Goal: Task Accomplishment & Management: Use online tool/utility

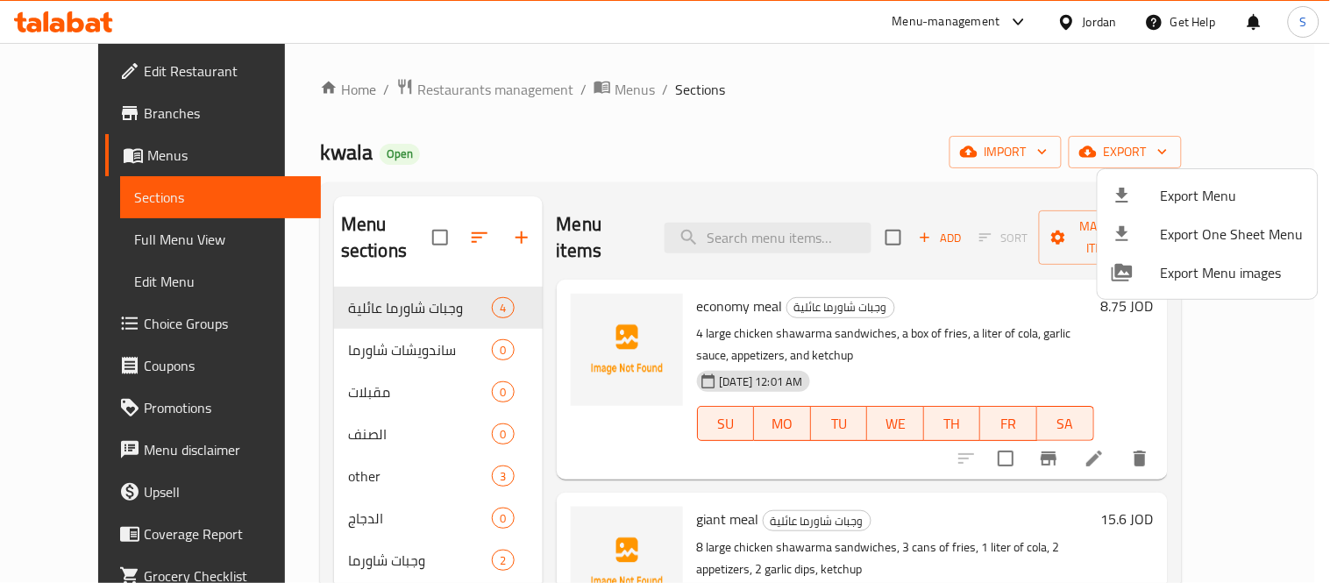
click at [665, 146] on div at bounding box center [665, 291] width 1330 height 583
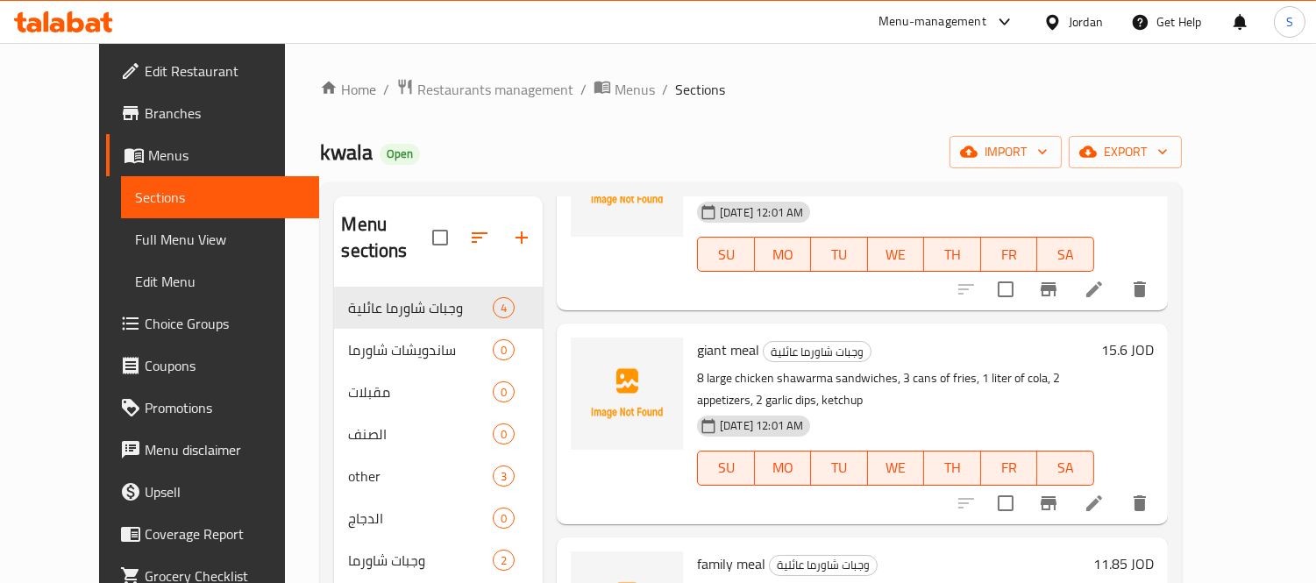
scroll to position [313, 0]
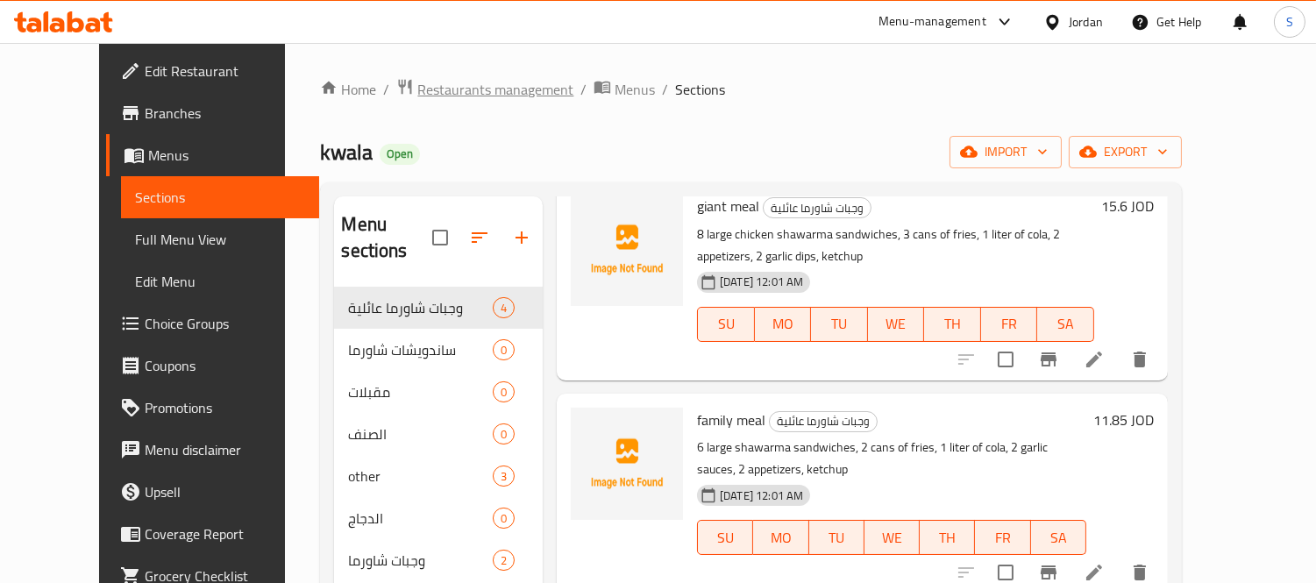
click at [417, 89] on span "Restaurants management" at bounding box center [495, 89] width 156 height 21
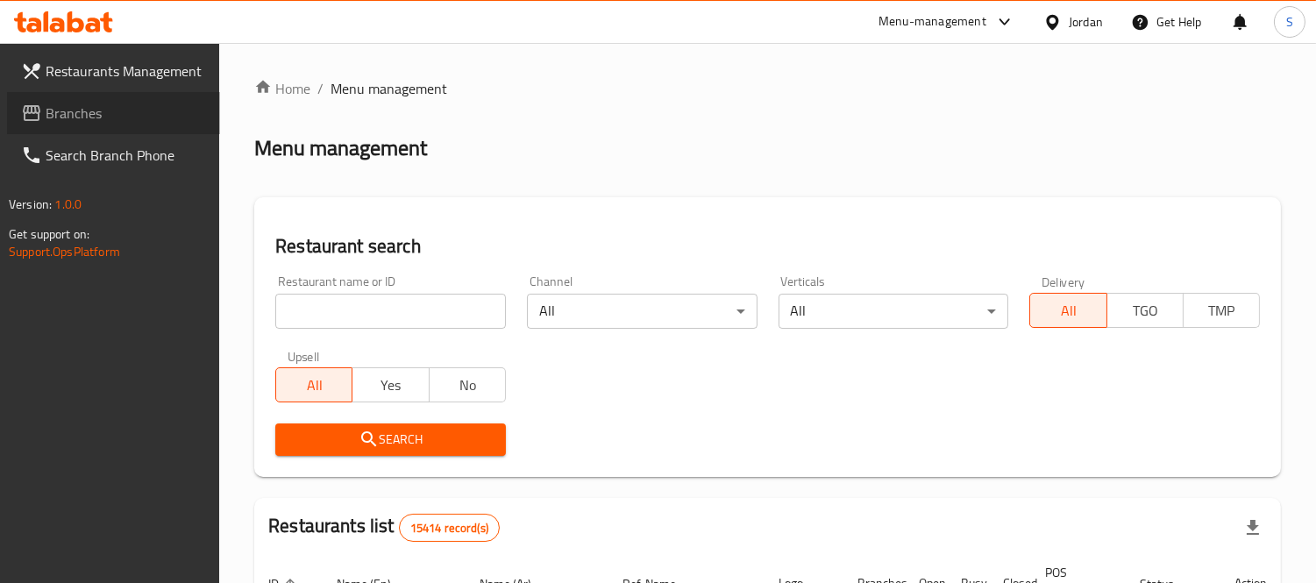
click at [125, 119] on span "Branches" at bounding box center [126, 113] width 160 height 21
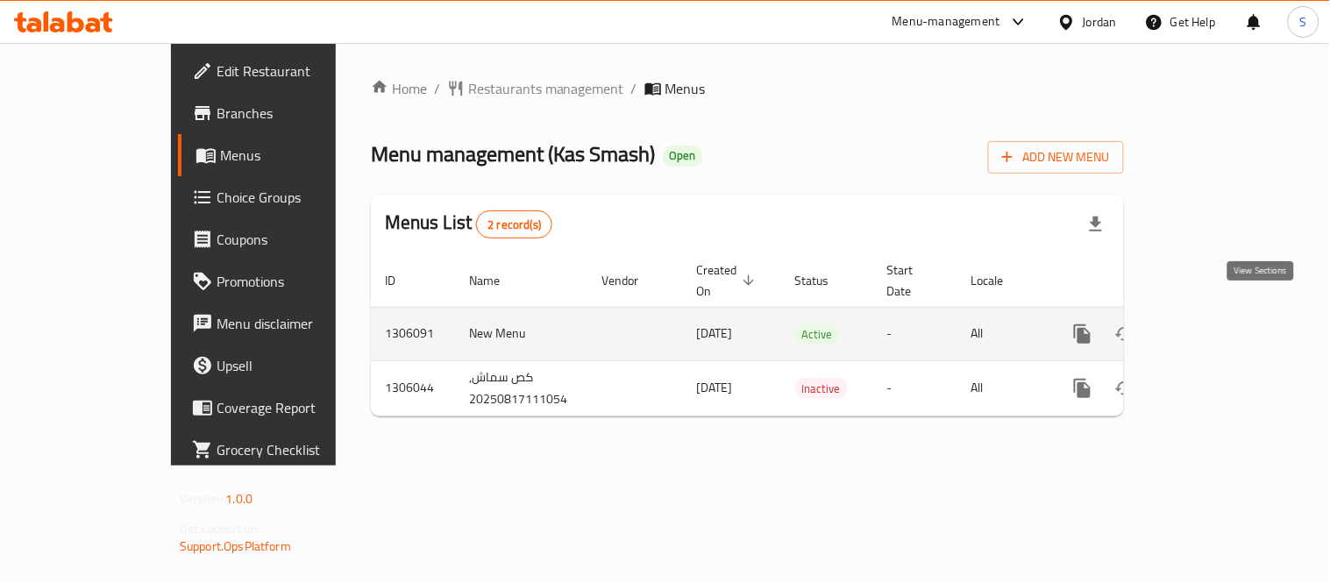
click at [1220, 324] on icon "enhanced table" at bounding box center [1209, 334] width 21 height 21
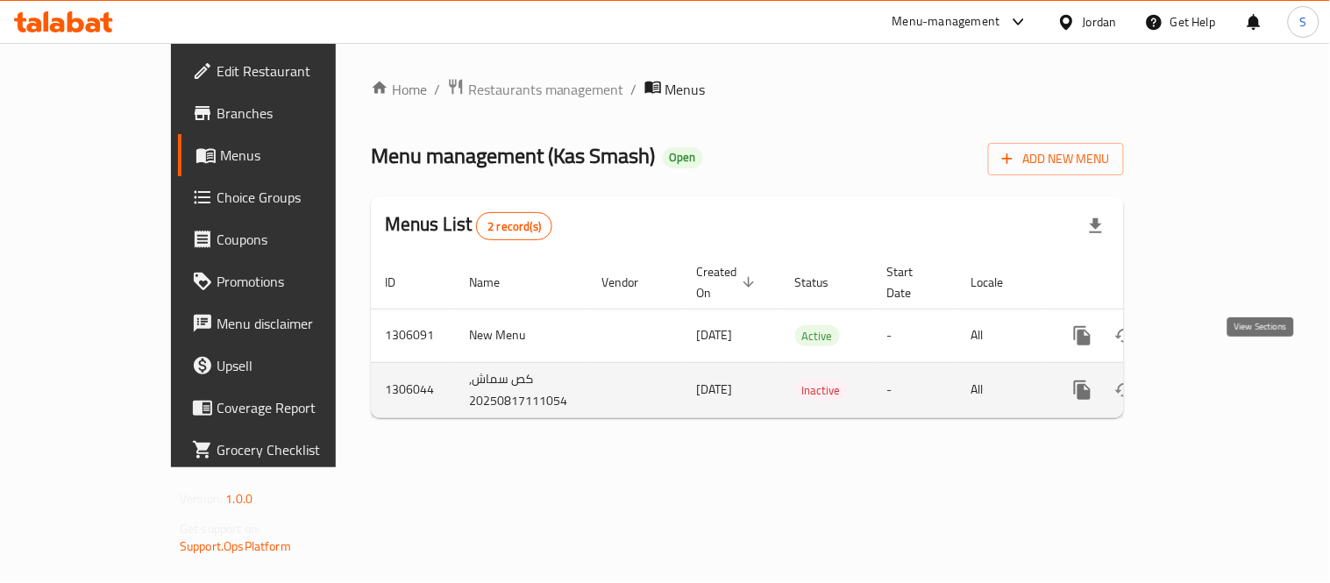
click at [1230, 369] on link "enhanced table" at bounding box center [1209, 390] width 42 height 42
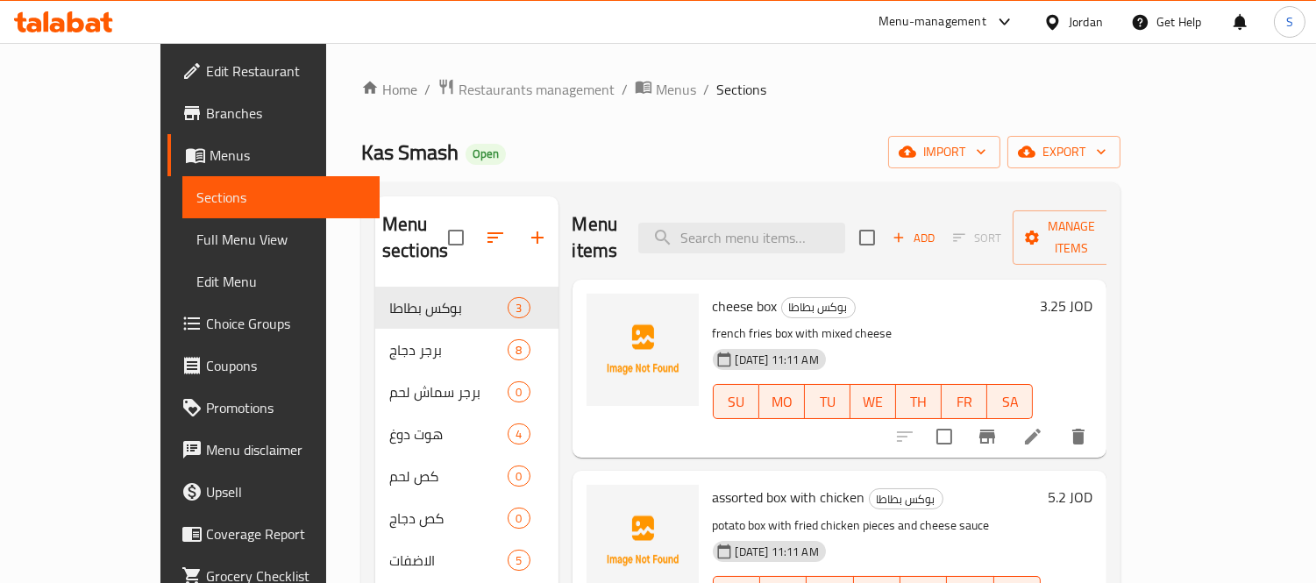
click at [752, 101] on div "Home / Restaurants management / Menus / Sections Kas Smash Open import export M…" at bounding box center [740, 435] width 759 height 715
click at [1107, 154] on span "export" at bounding box center [1063, 152] width 85 height 22
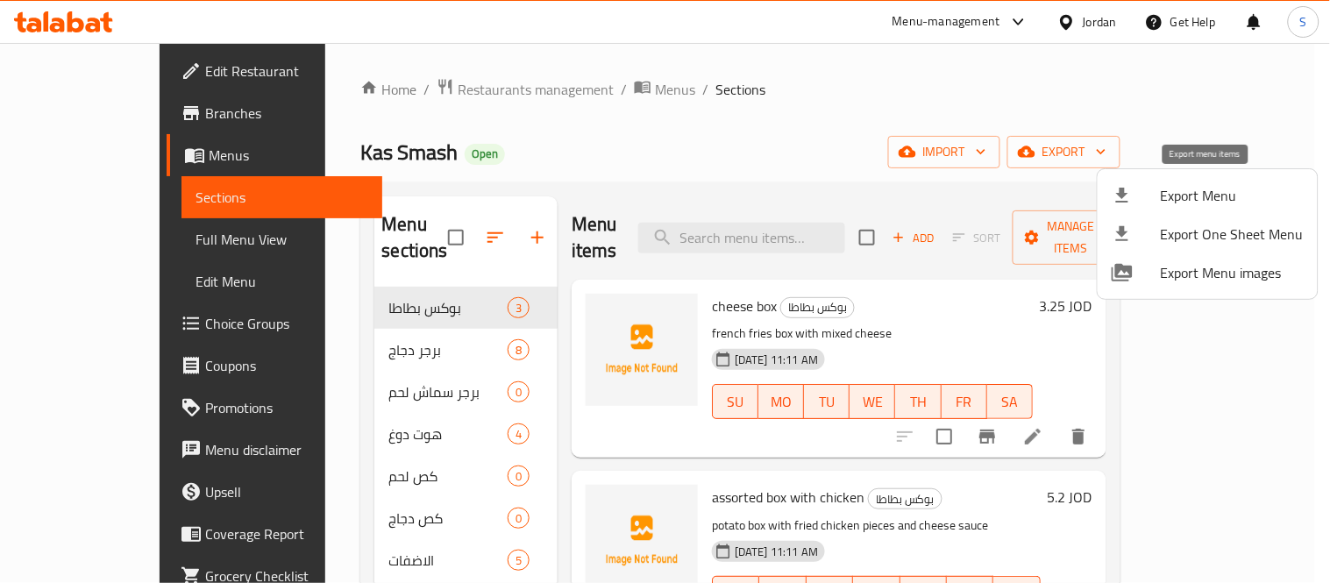
click at [1166, 199] on span "Export Menu" at bounding box center [1232, 195] width 143 height 21
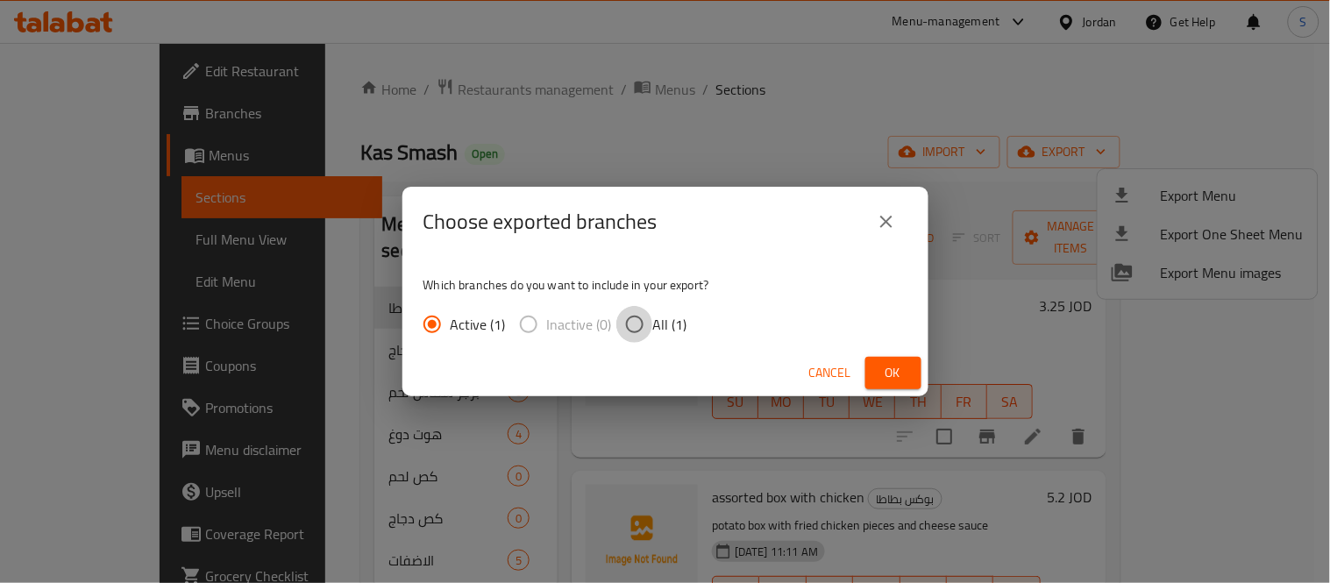
click at [645, 320] on input "All (1)" at bounding box center [634, 324] width 37 height 37
radio input "true"
click at [872, 366] on button "Ok" at bounding box center [893, 373] width 56 height 32
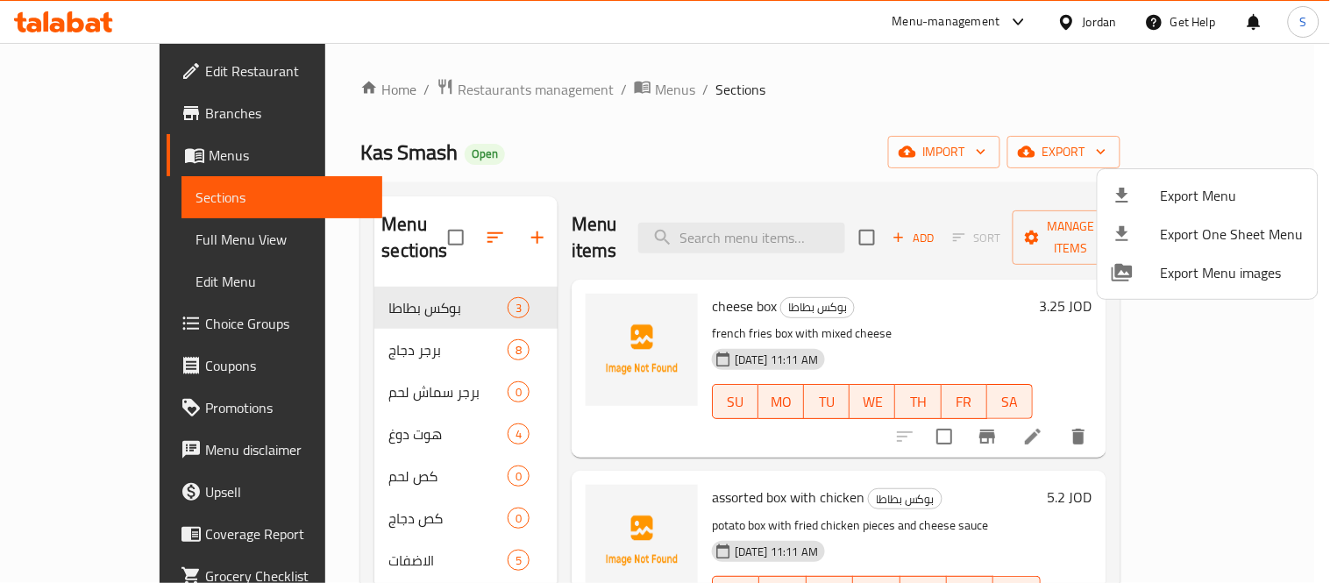
click at [378, 89] on div at bounding box center [665, 291] width 1330 height 583
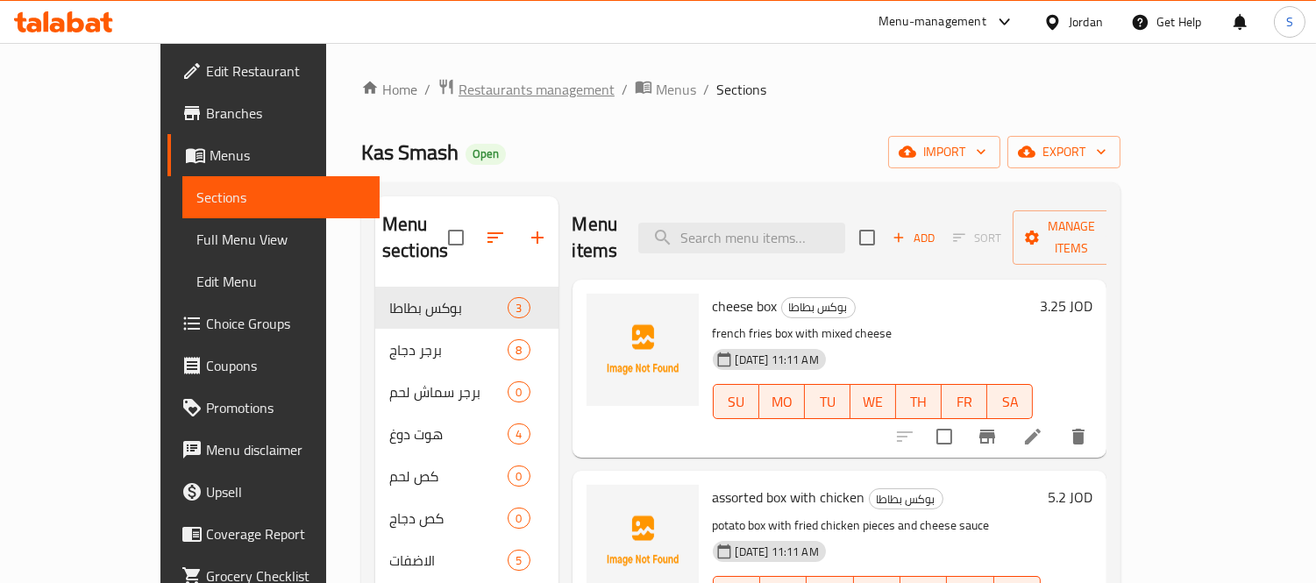
click at [459, 89] on span "Restaurants management" at bounding box center [537, 89] width 156 height 21
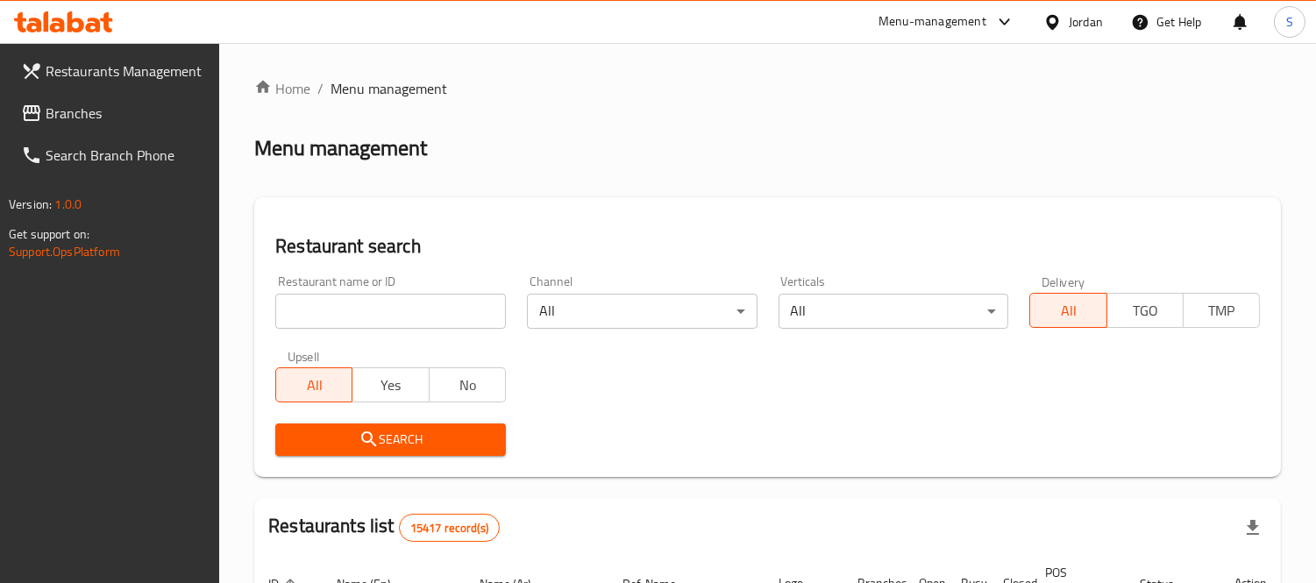
click at [116, 117] on span "Branches" at bounding box center [126, 113] width 160 height 21
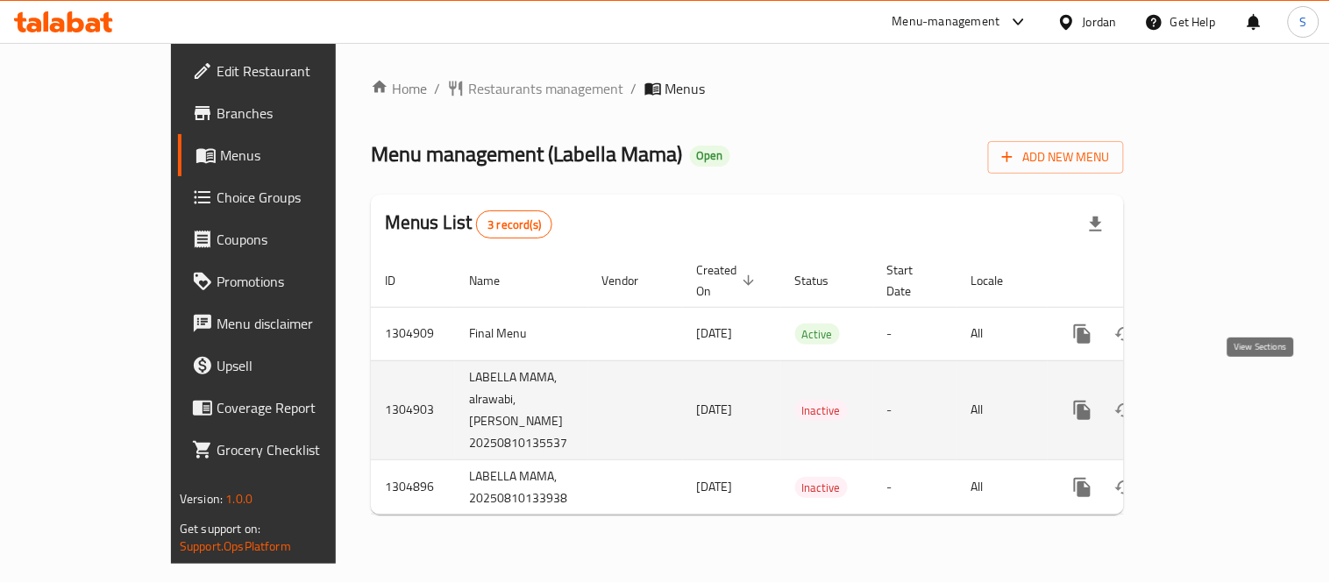
click at [1220, 400] on icon "enhanced table" at bounding box center [1209, 410] width 21 height 21
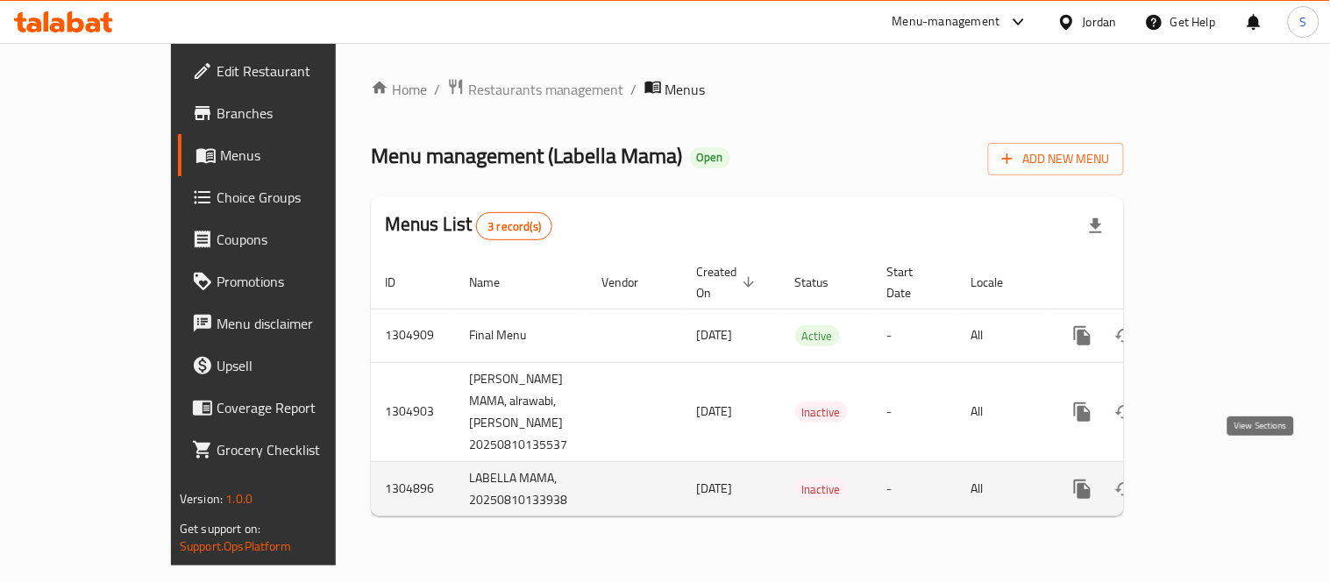
click at [1220, 479] on icon "enhanced table" at bounding box center [1209, 489] width 21 height 21
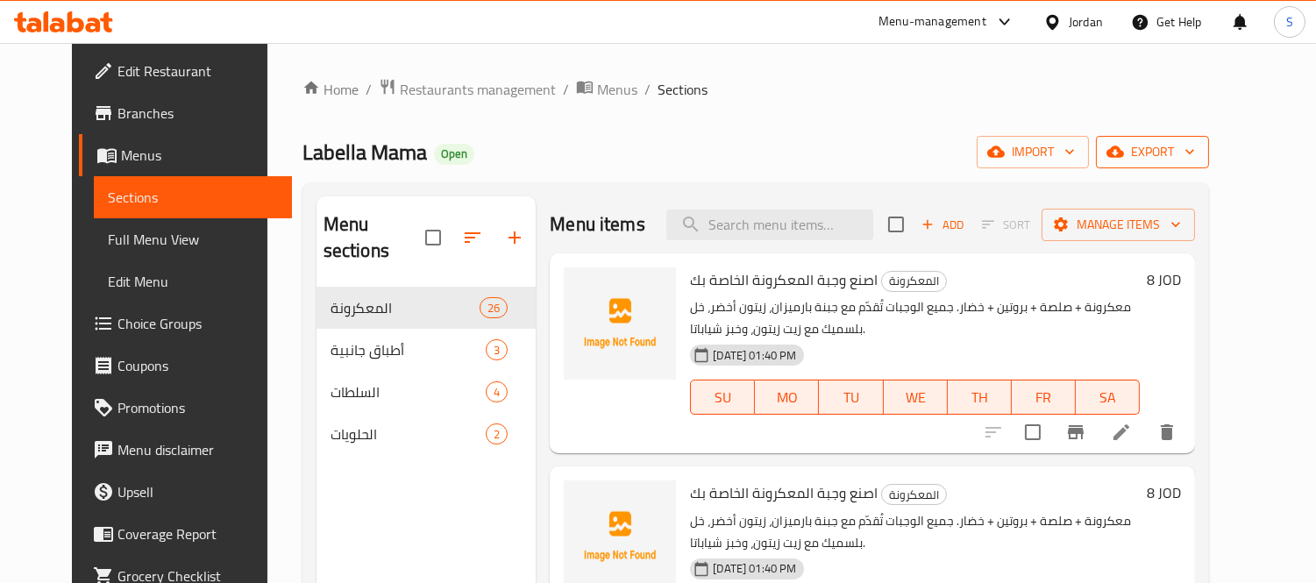
click at [1195, 142] on span "export" at bounding box center [1152, 152] width 85 height 22
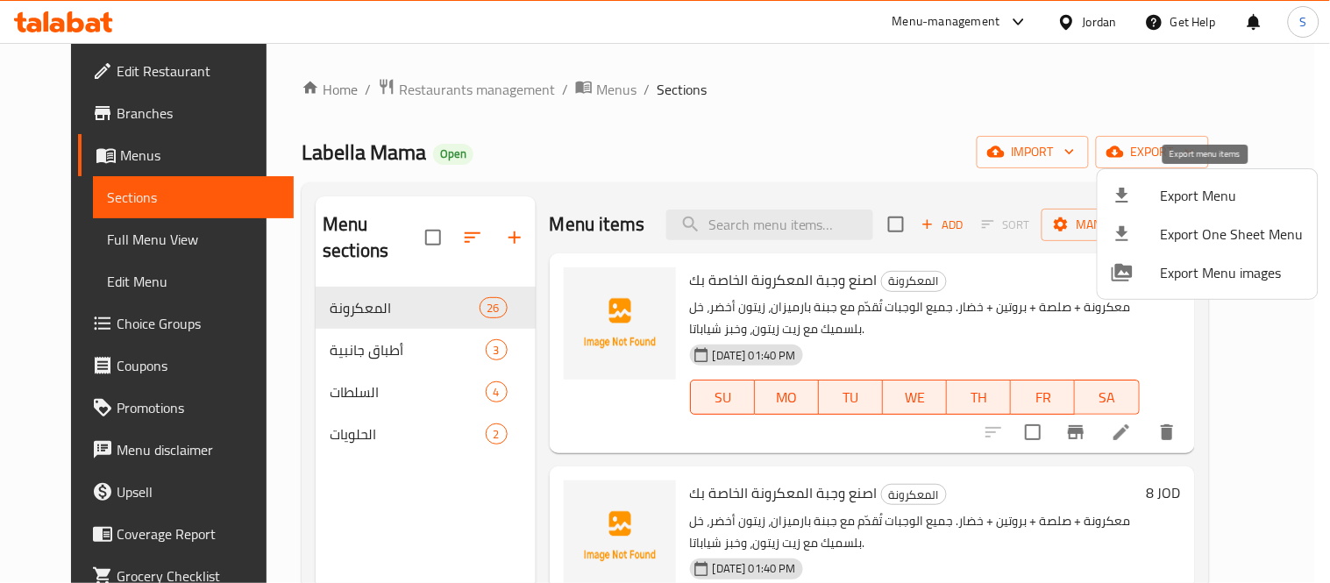
click at [1234, 190] on span "Export Menu" at bounding box center [1232, 195] width 143 height 21
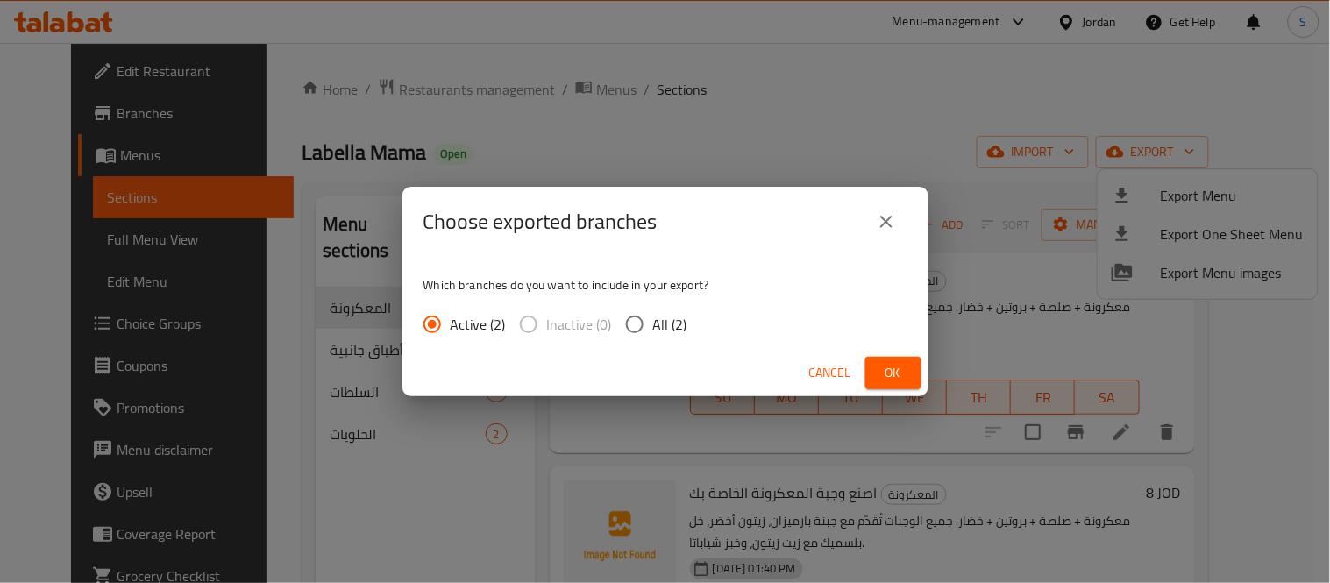
click at [658, 328] on span "All (2)" at bounding box center [670, 324] width 34 height 21
click at [653, 328] on input "All (2)" at bounding box center [634, 324] width 37 height 37
radio input "true"
click at [875, 379] on button "Ok" at bounding box center [893, 373] width 56 height 32
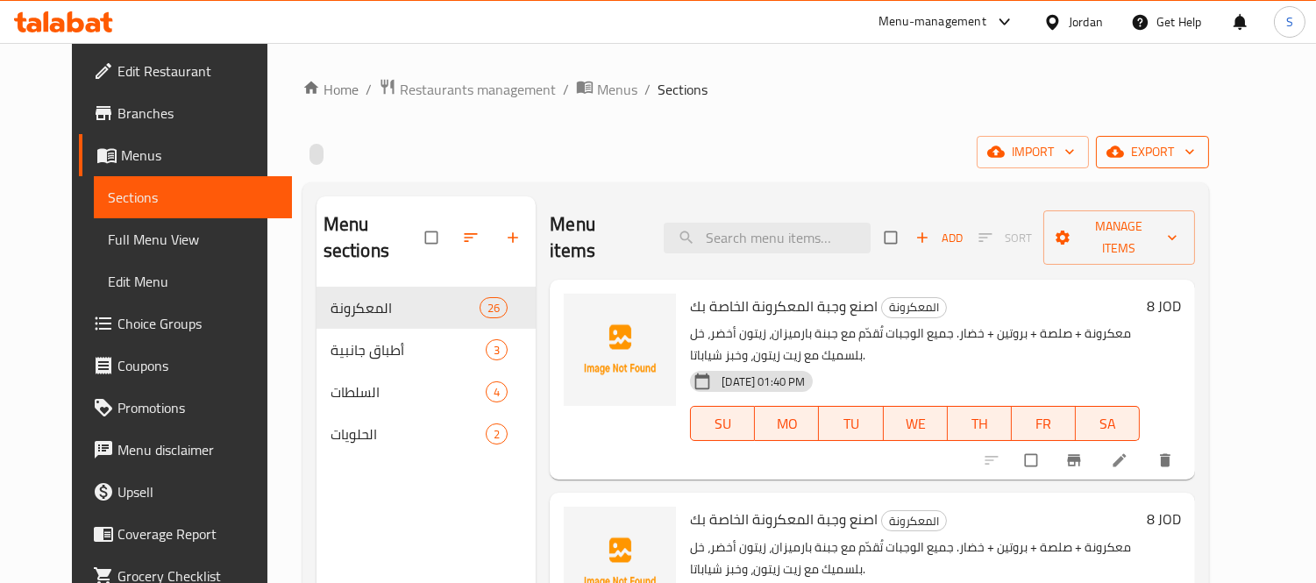
click at [1209, 138] on button "export" at bounding box center [1152, 152] width 113 height 32
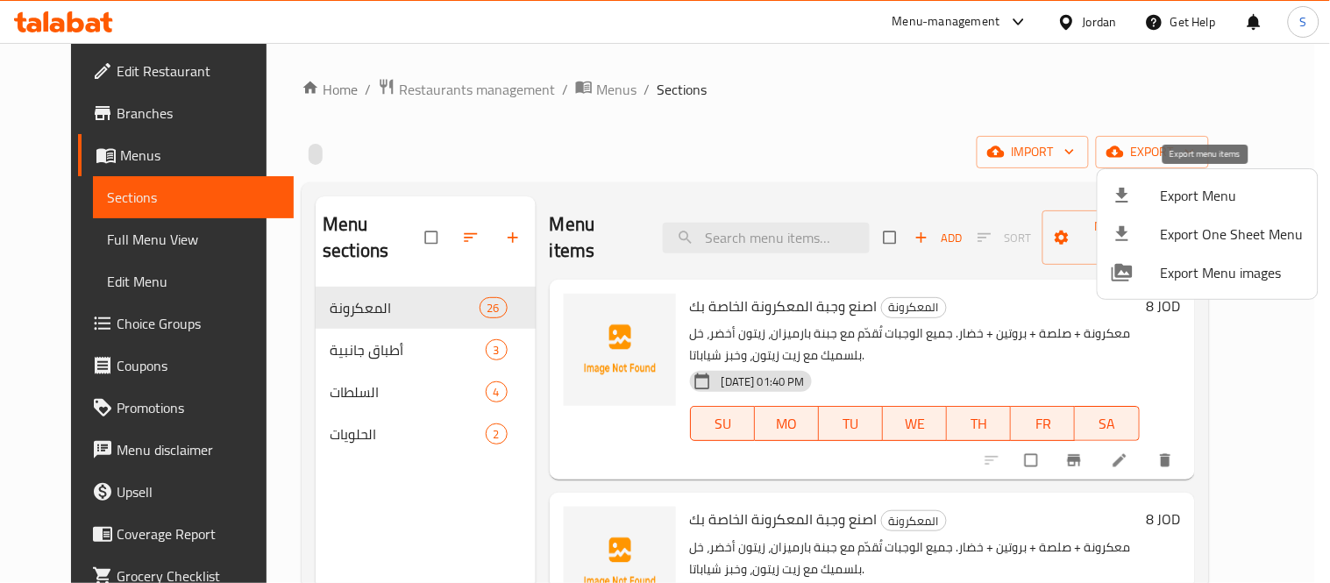
click at [1173, 204] on span "Export Menu" at bounding box center [1232, 195] width 143 height 21
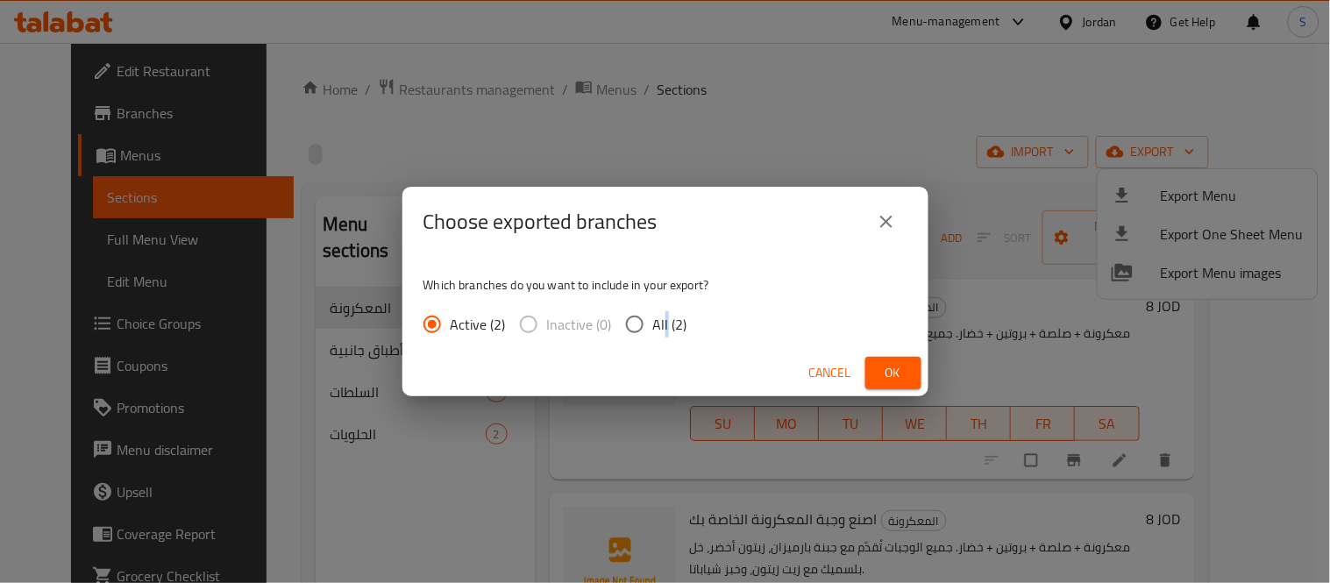
click at [664, 320] on span "All (2)" at bounding box center [670, 324] width 34 height 21
click at [627, 317] on input "All (2)" at bounding box center [634, 324] width 37 height 37
radio input "true"
click at [873, 366] on button "Ok" at bounding box center [893, 373] width 56 height 32
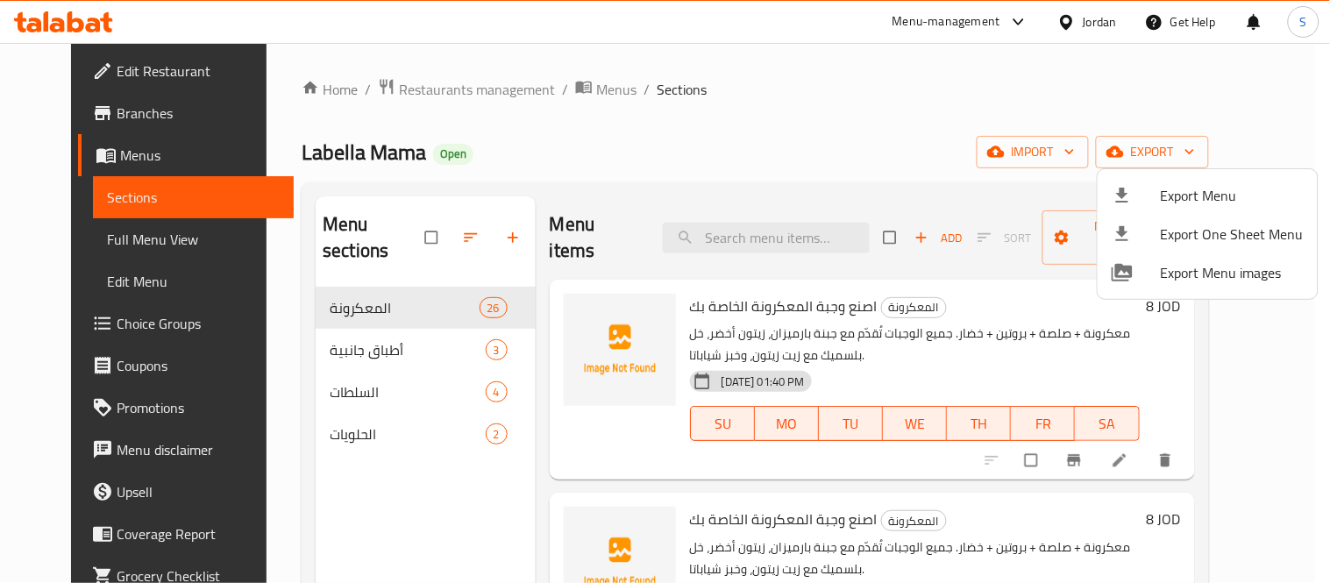
click at [470, 158] on div at bounding box center [665, 291] width 1330 height 583
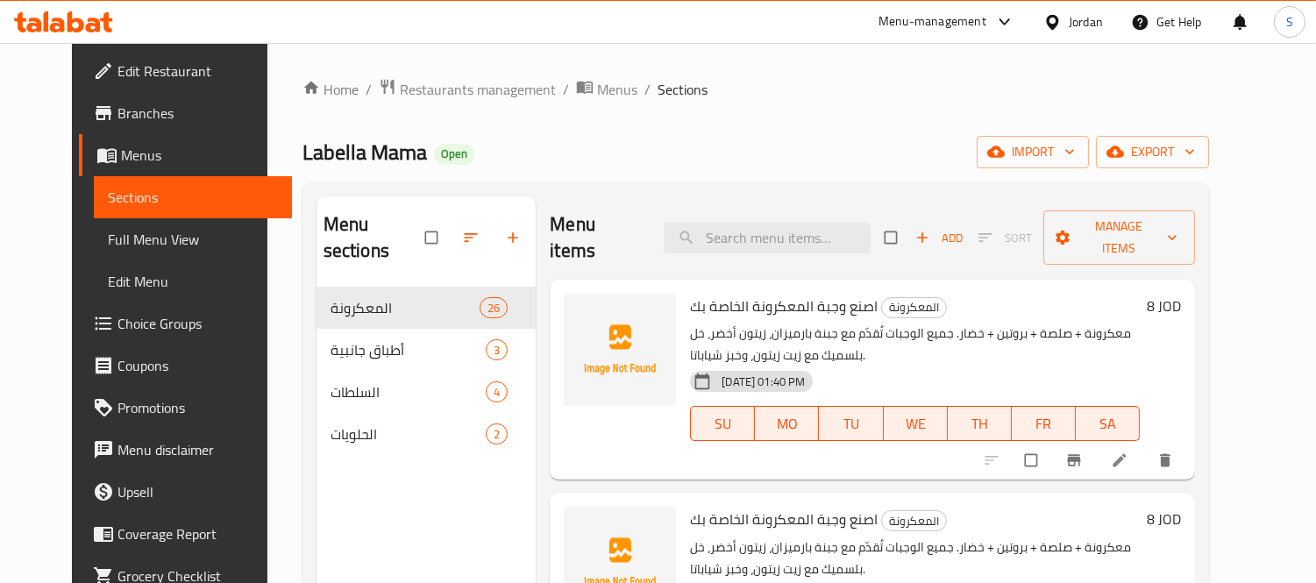
click at [758, 80] on ol "Home / Restaurants management / Menus / Sections" at bounding box center [755, 89] width 907 height 23
